Goal: Task Accomplishment & Management: Use online tool/utility

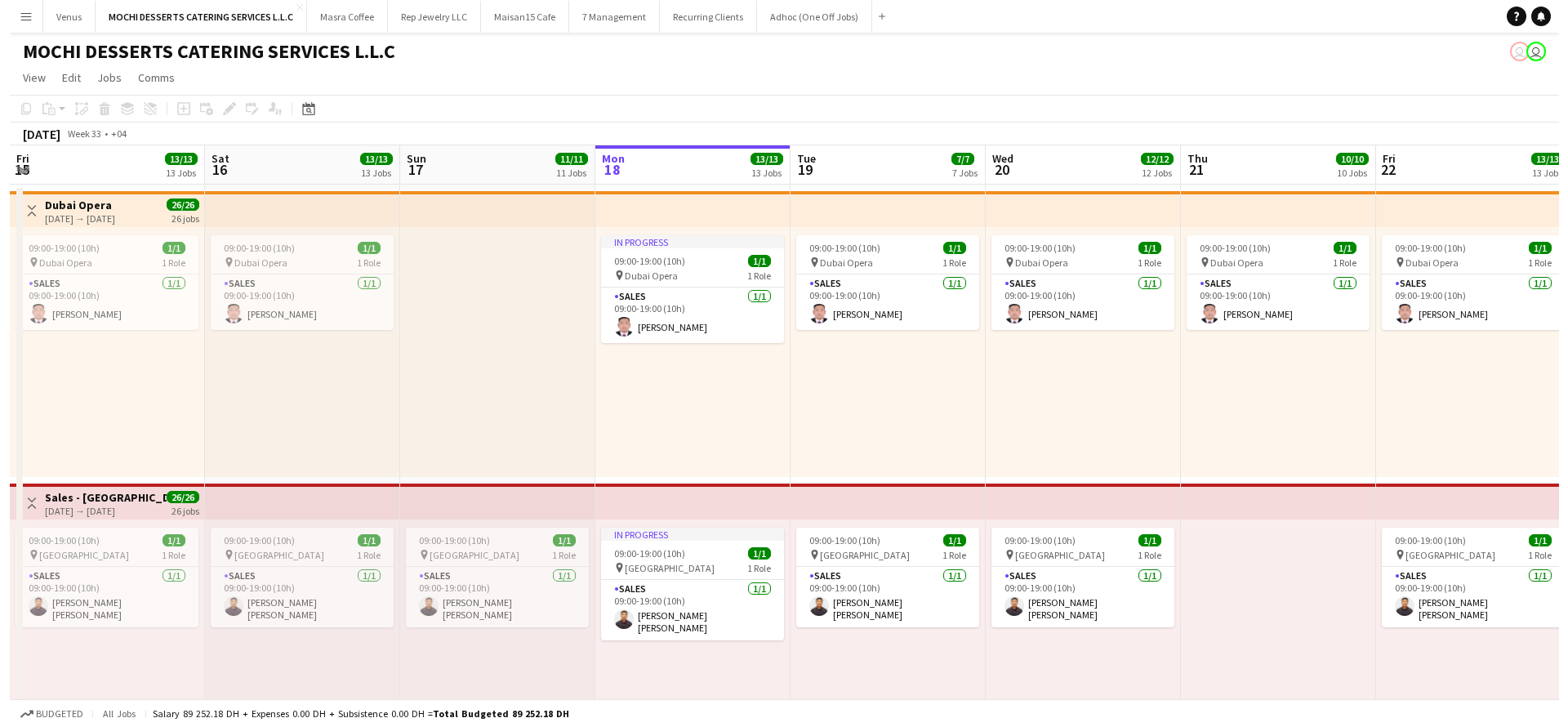
scroll to position [0, 391]
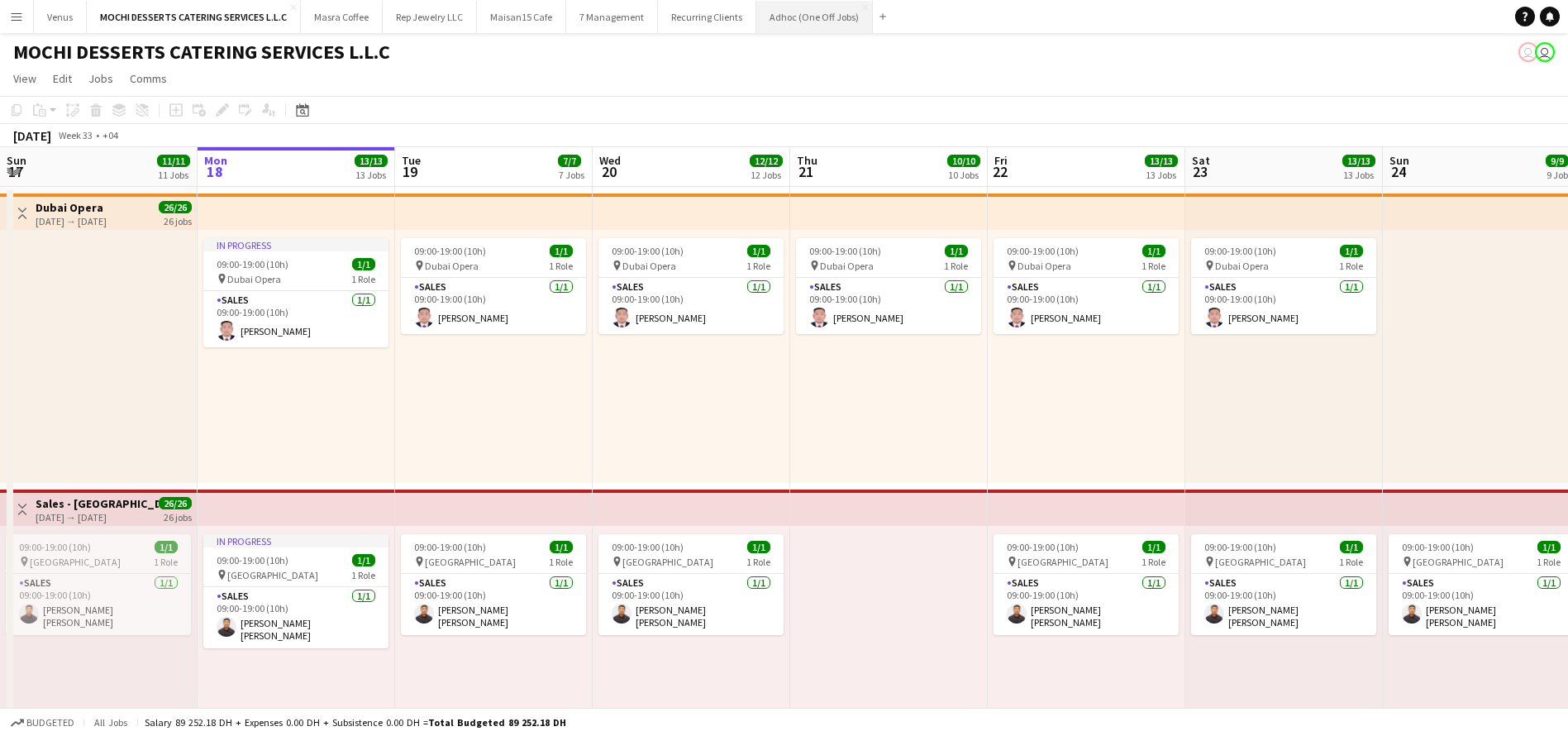
click at [805, 12] on button "Adhoc (One Off Jobs) Close" at bounding box center [814, 17] width 116 height 32
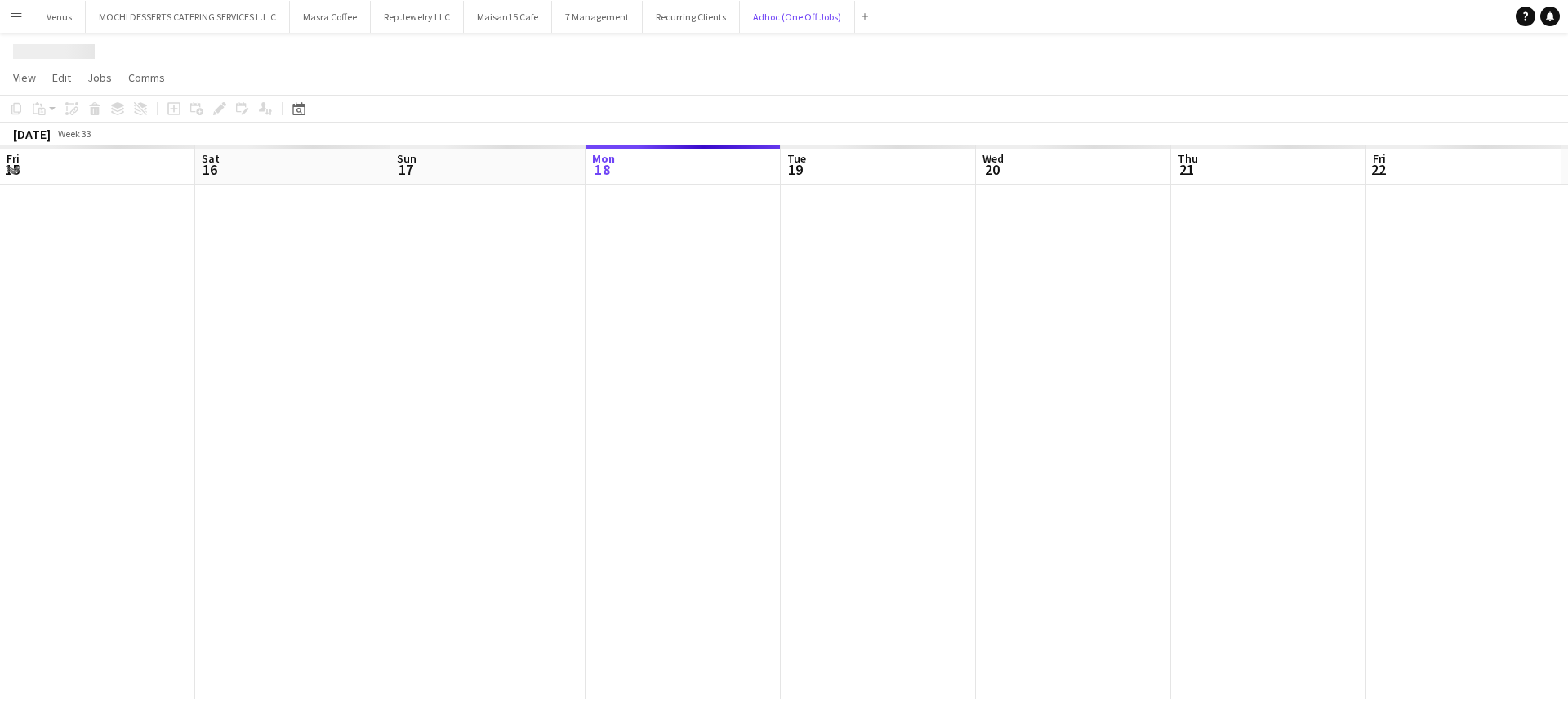
scroll to position [0, 391]
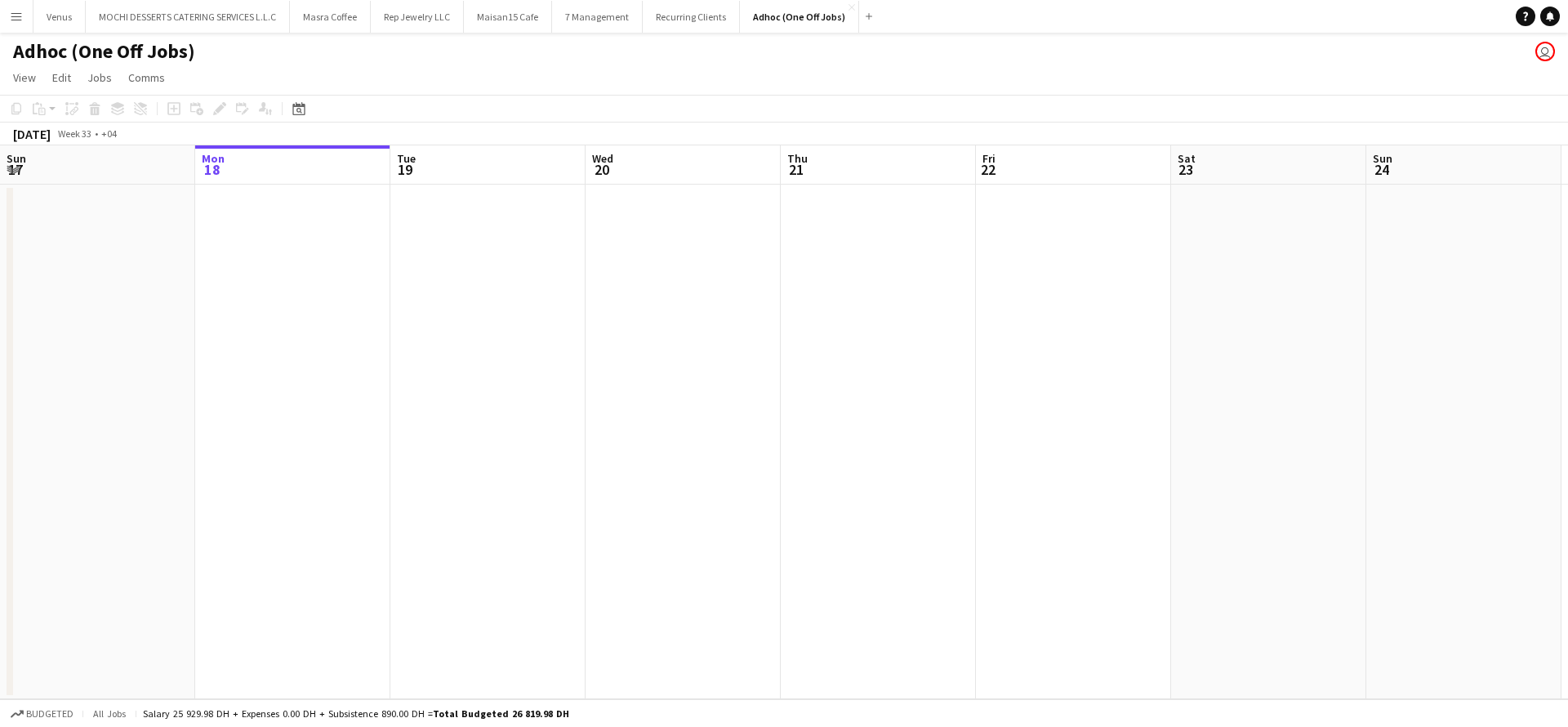
click at [486, 167] on app-board-header-date "Tue 19" at bounding box center [488, 165] width 195 height 39
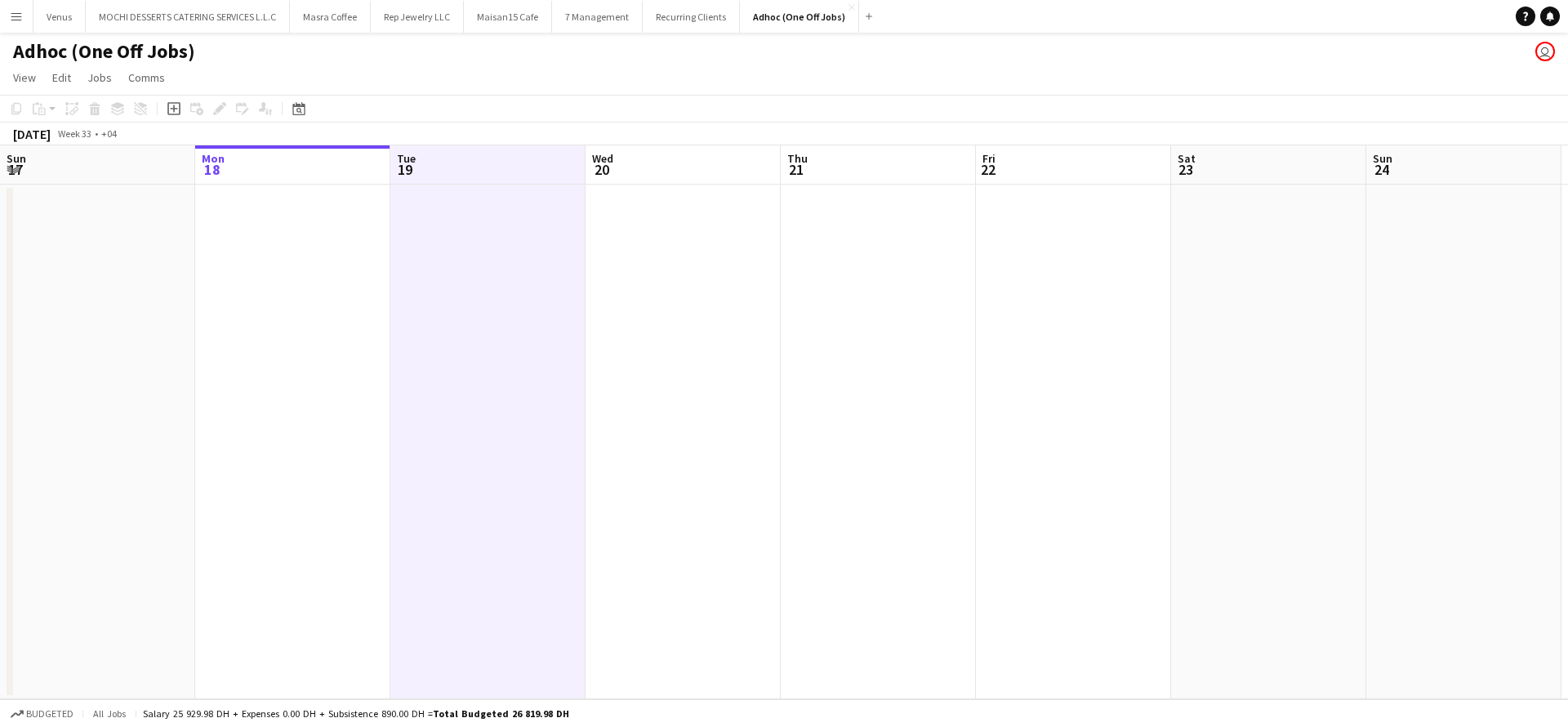
click at [511, 131] on div "August 2025 Week 33 • +04" at bounding box center [784, 134] width 1568 height 23
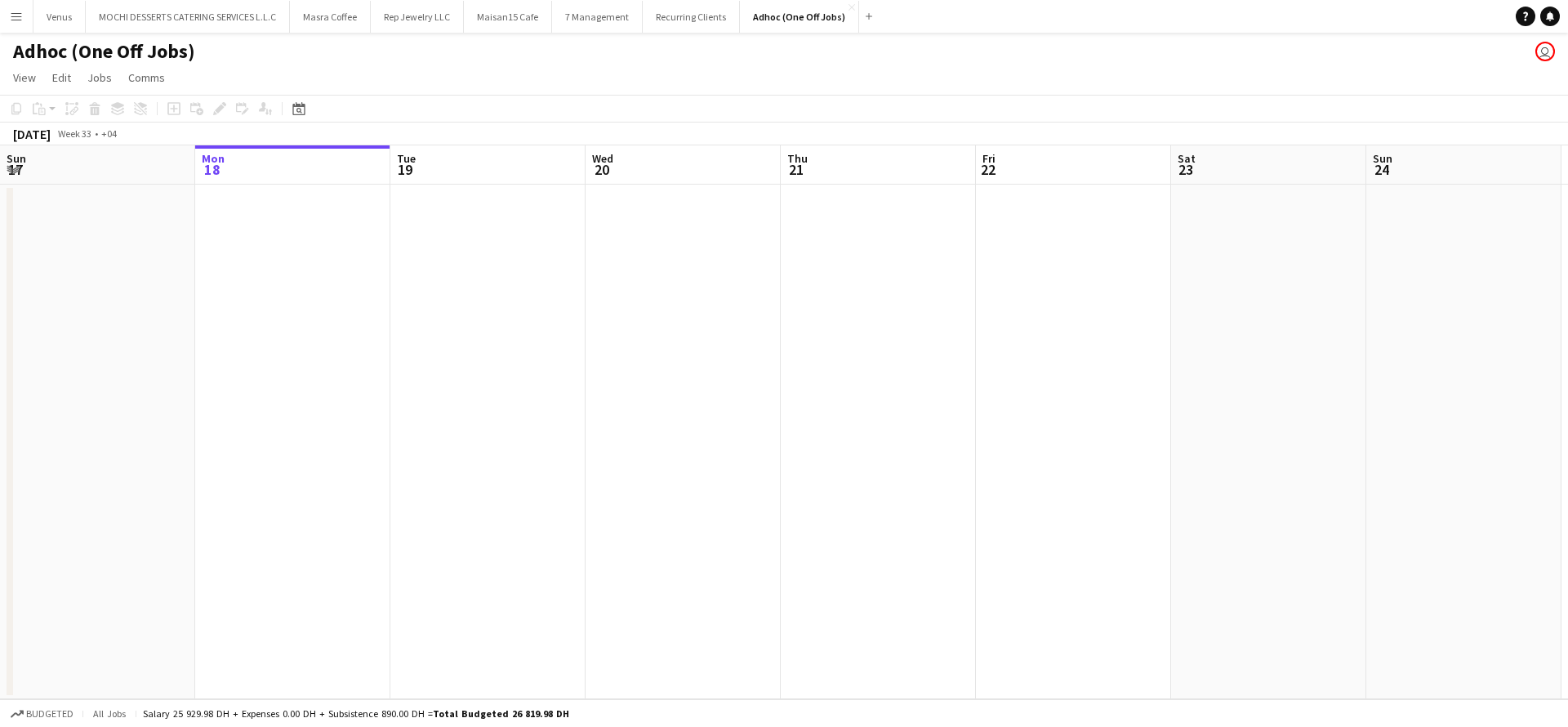
click at [478, 185] on app-date-cell at bounding box center [488, 442] width 195 height 515
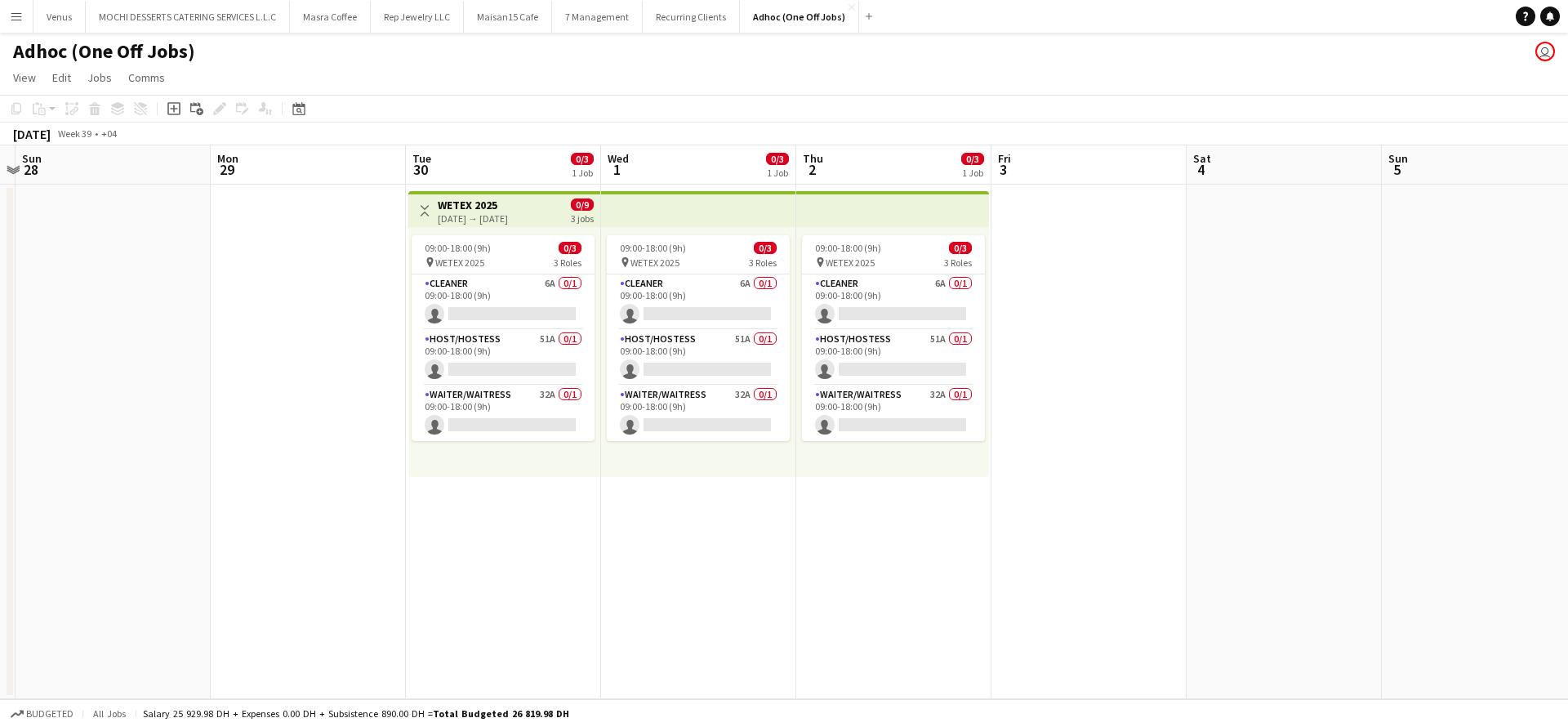
scroll to position [0, 571]
click at [498, 291] on app-card-role "Cleaner 6A 0/1 09:00-18:00 (9h) single-neutral-actions" at bounding box center [503, 302] width 183 height 55
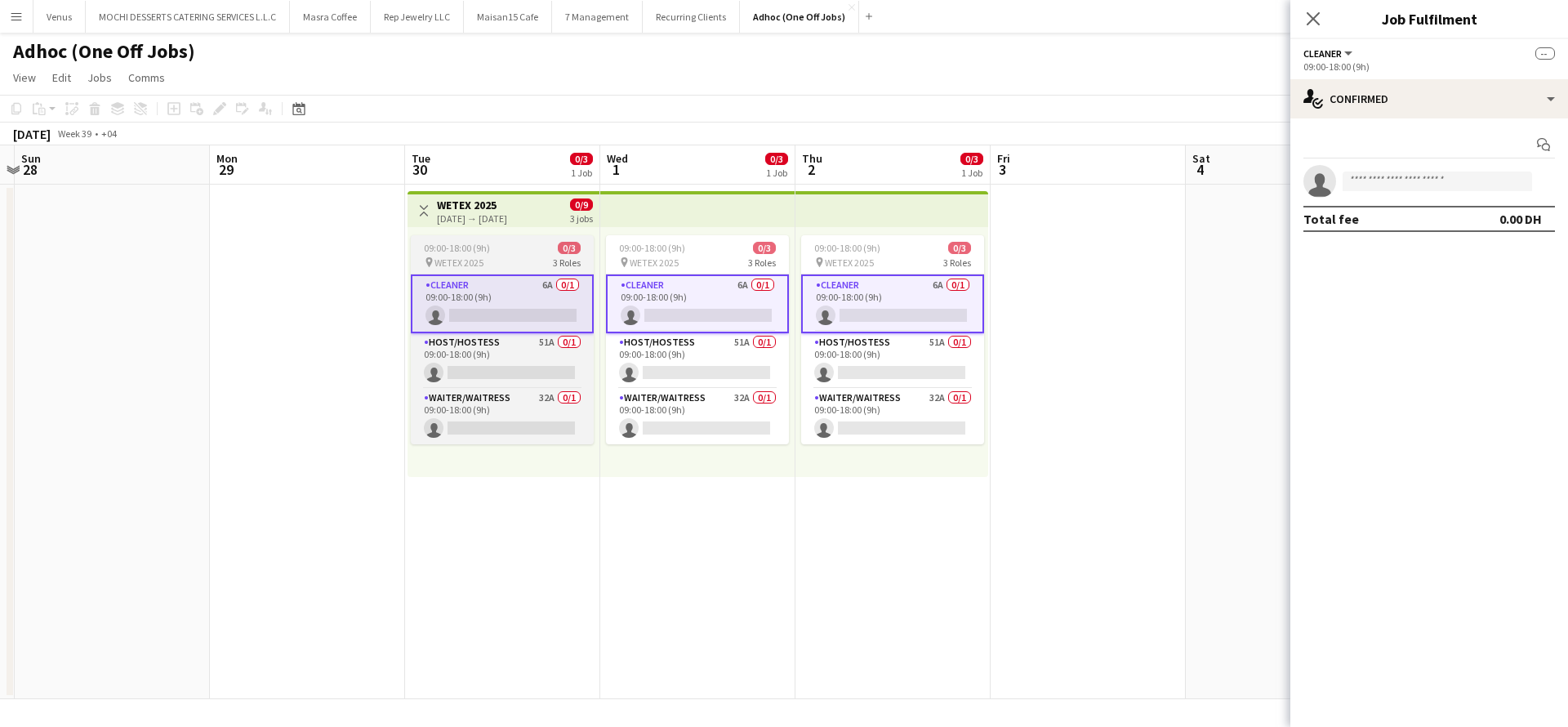
click at [501, 249] on div "09:00-18:00 (9h) 0/3" at bounding box center [503, 248] width 183 height 12
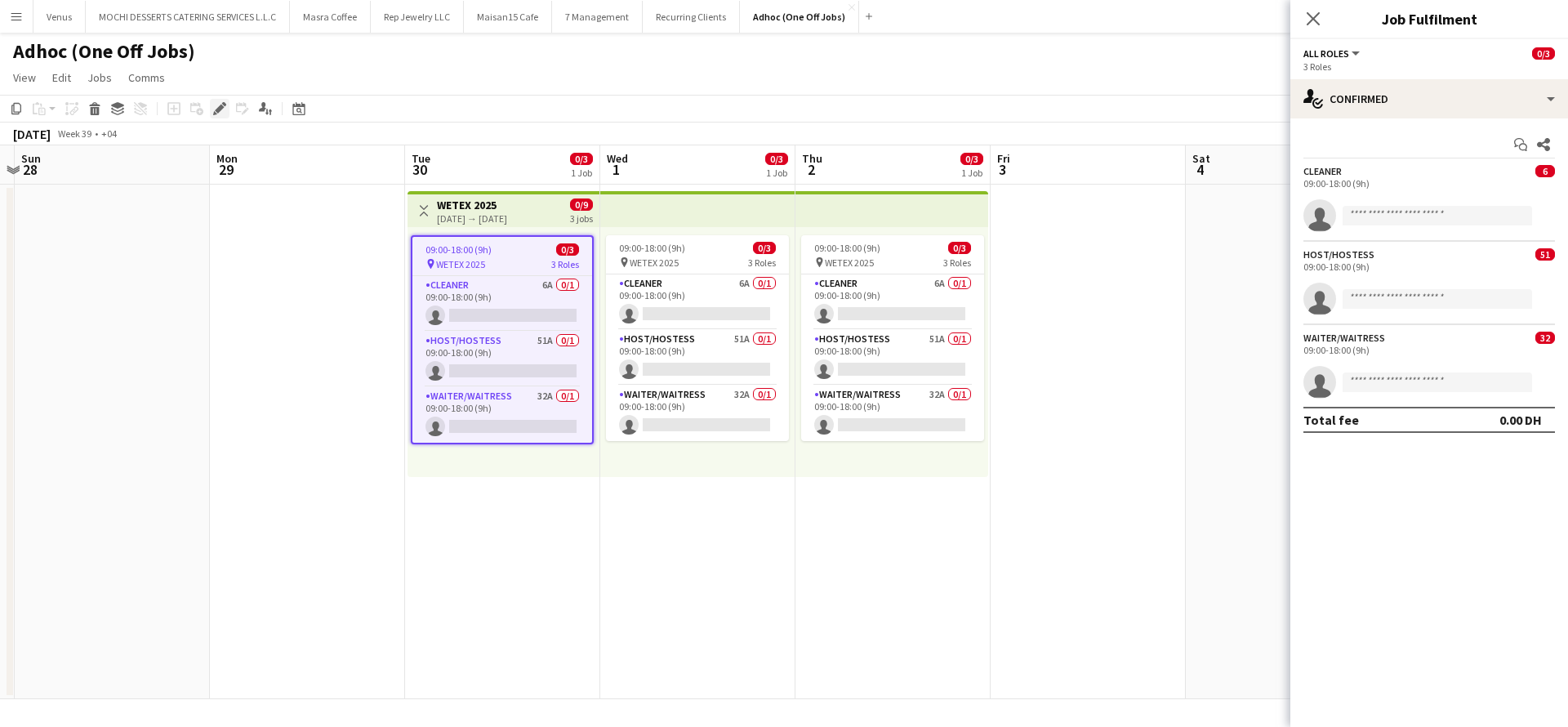
click at [217, 112] on icon at bounding box center [218, 108] width 9 height 9
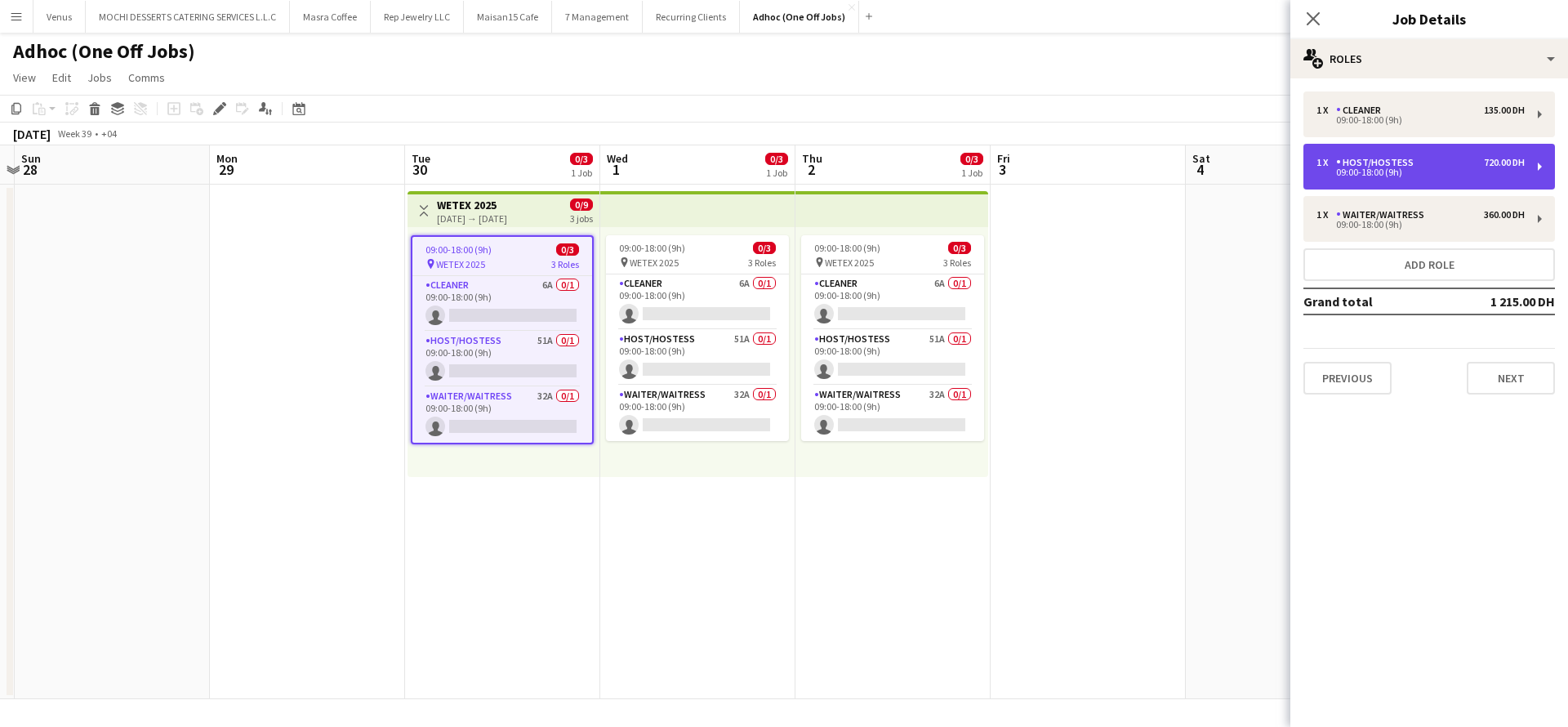
click at [1538, 163] on div "1 x Host/Hostess 720.00 DH 09:00-18:00 (9h)" at bounding box center [1429, 166] width 252 height 45
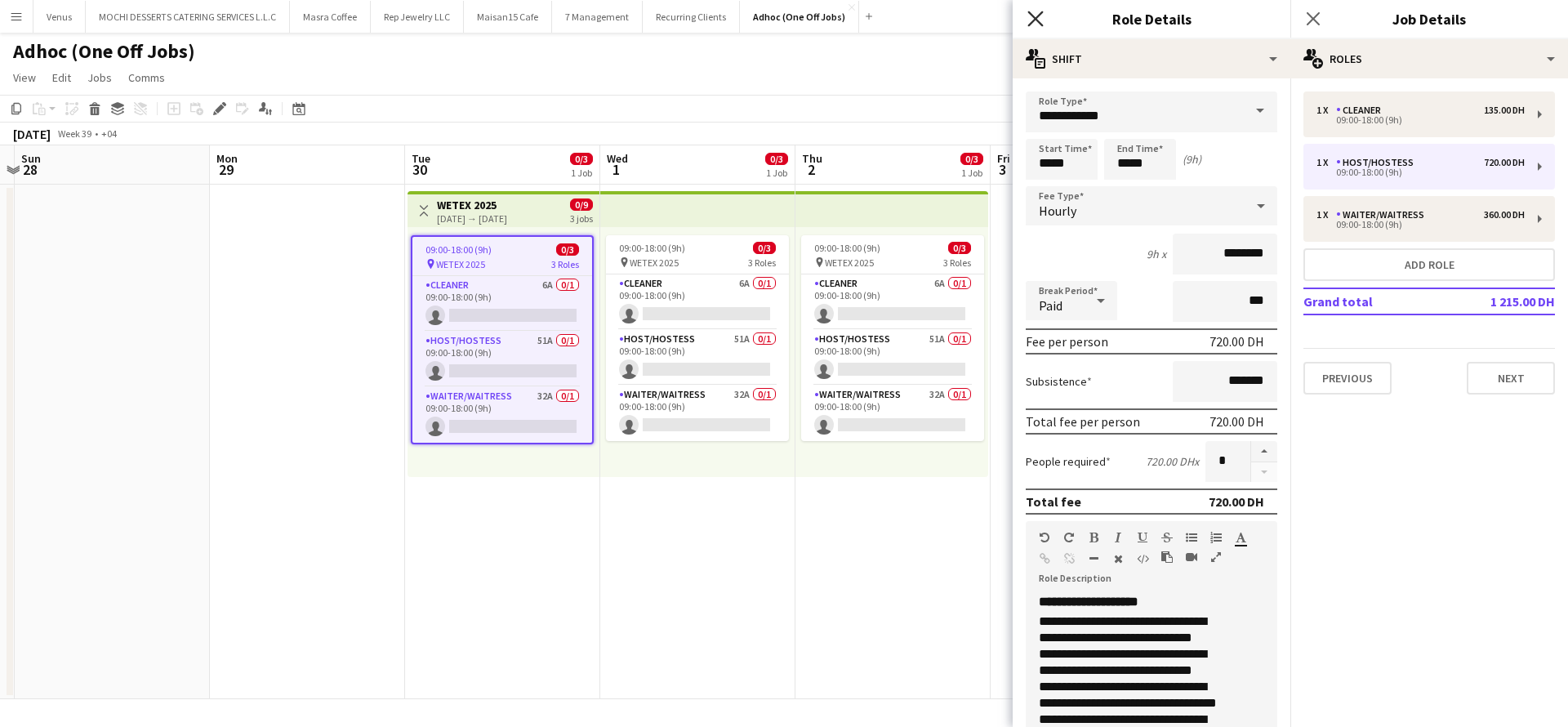
click at [1033, 14] on icon "Close pop-in" at bounding box center [1035, 19] width 16 height 16
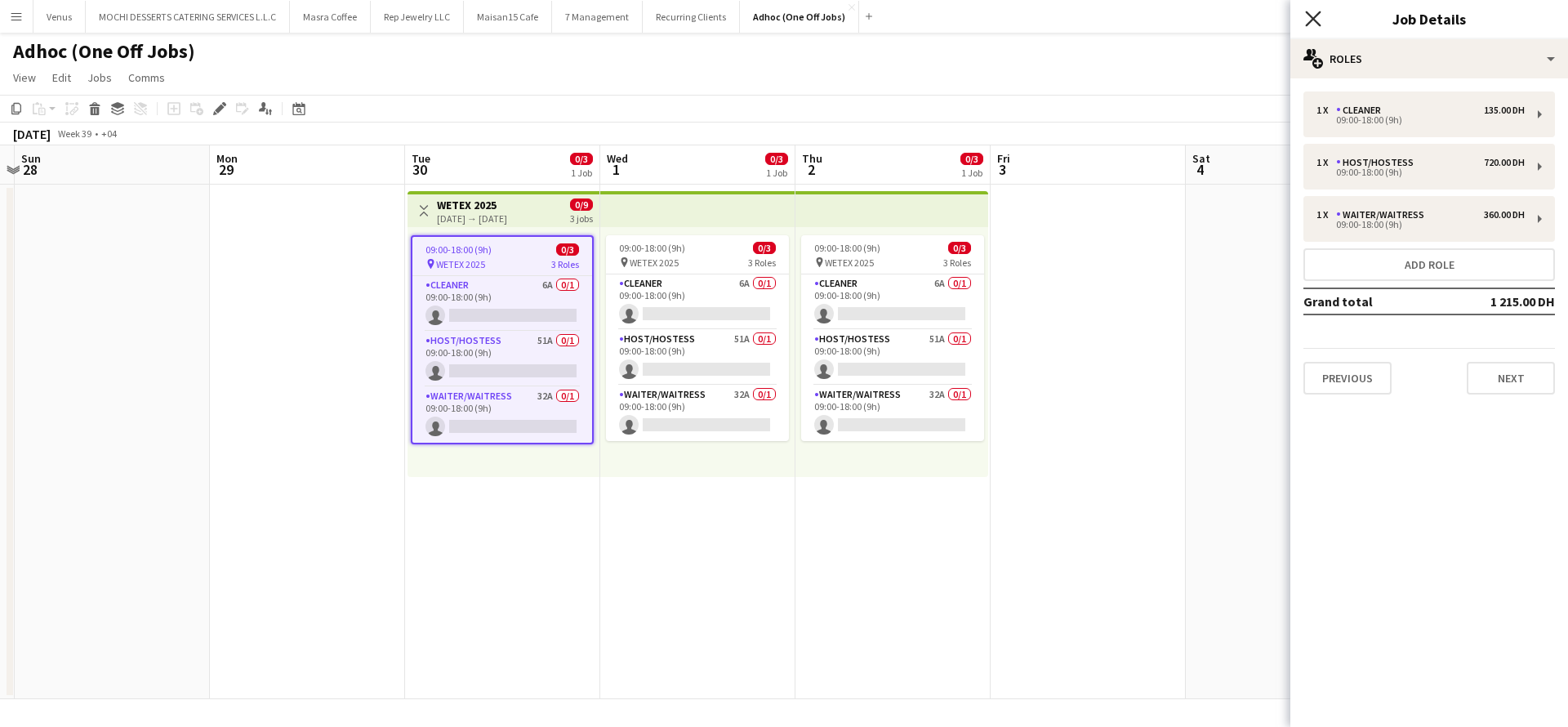
click at [1314, 17] on icon at bounding box center [1313, 19] width 16 height 16
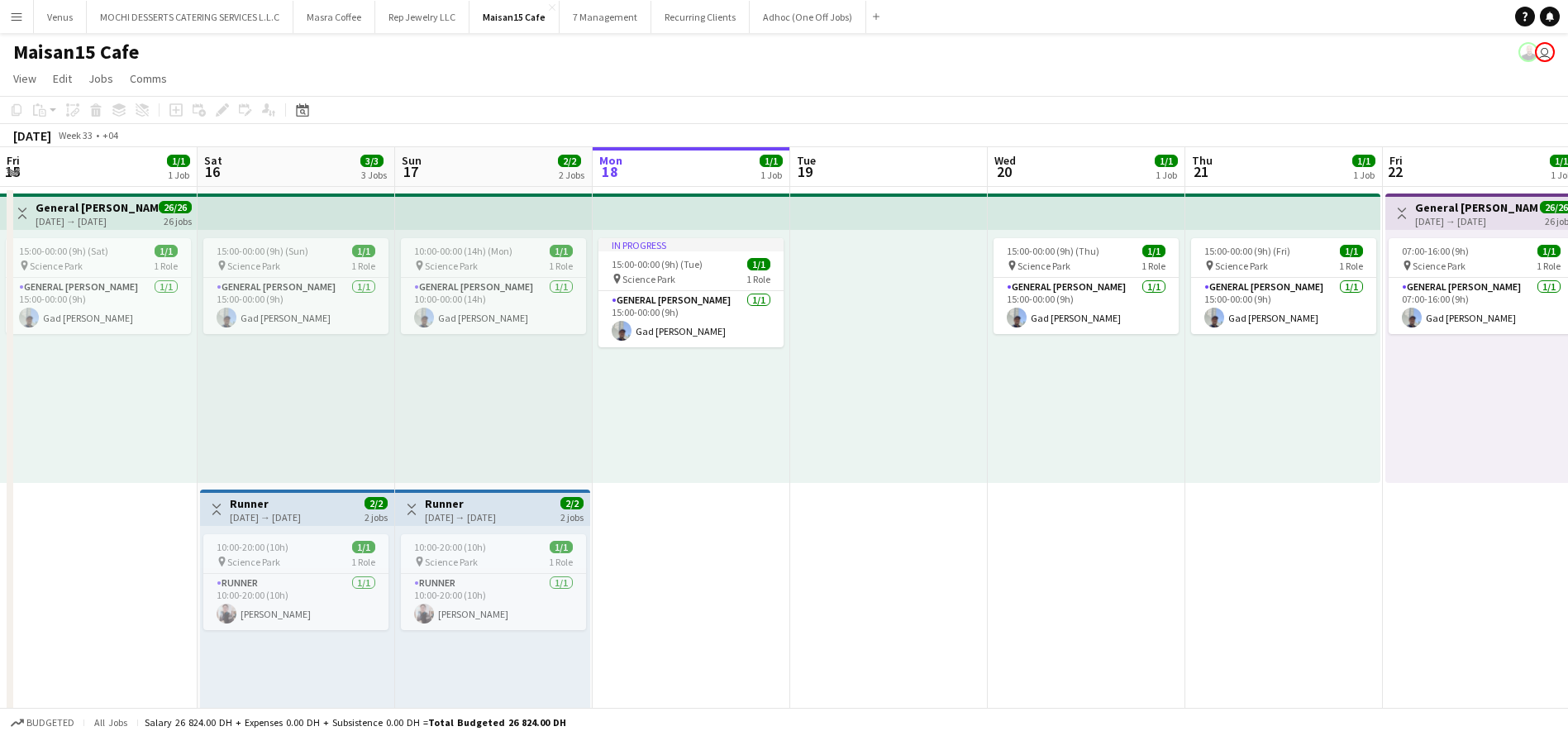
scroll to position [0, 395]
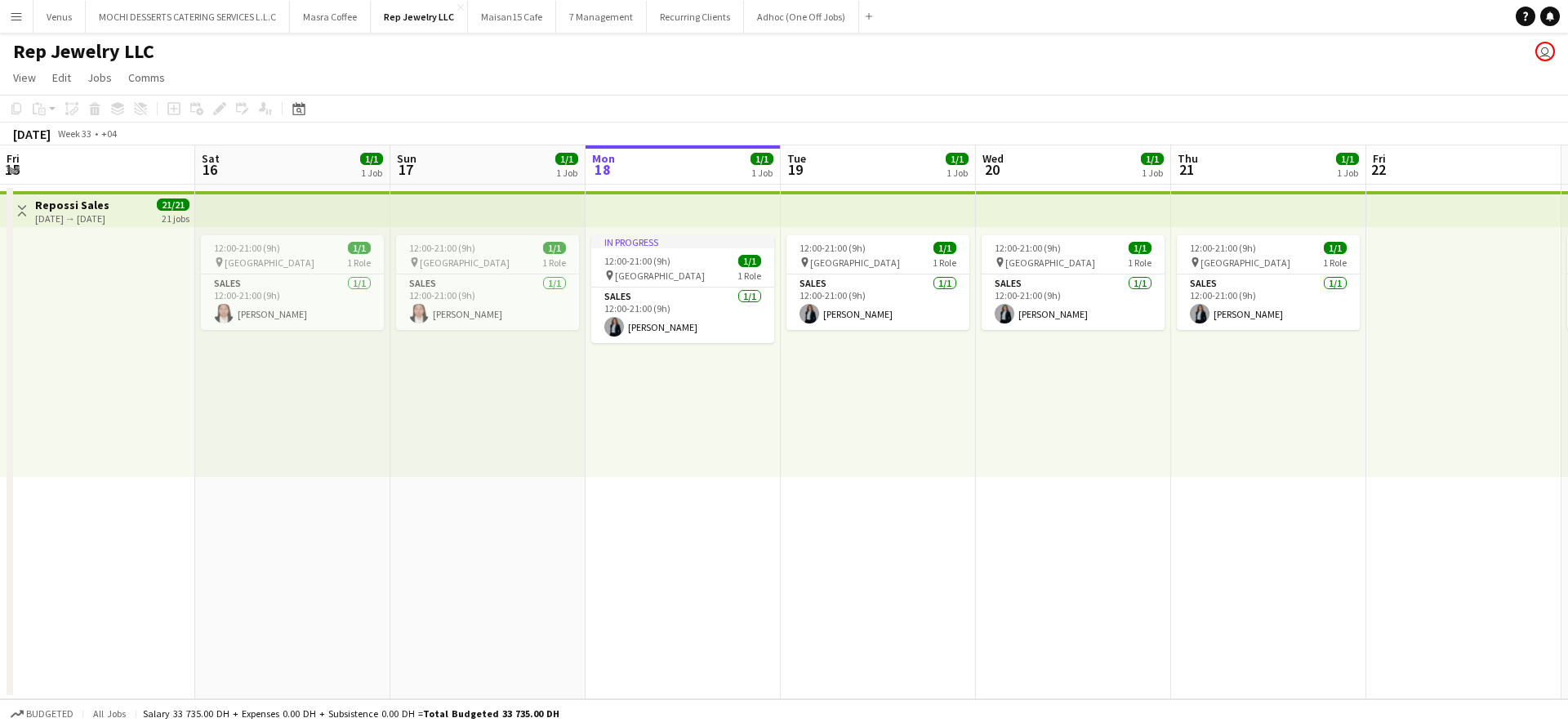
scroll to position [0, 391]
